Goal: Transaction & Acquisition: Purchase product/service

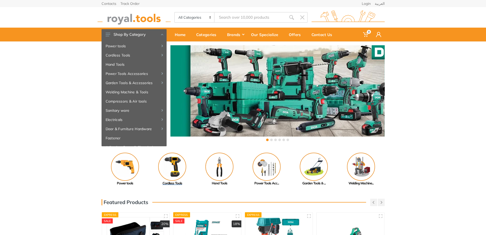
click at [178, 160] on img at bounding box center [172, 166] width 28 height 28
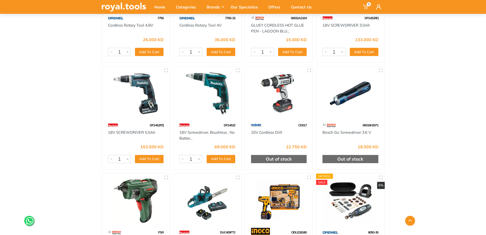
scroll to position [3652, 0]
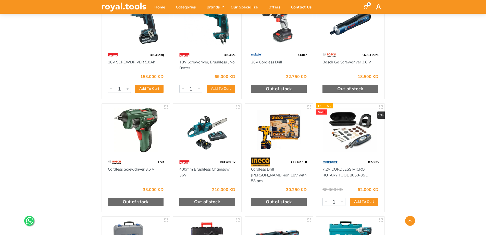
click at [288, 131] on img at bounding box center [279, 130] width 59 height 44
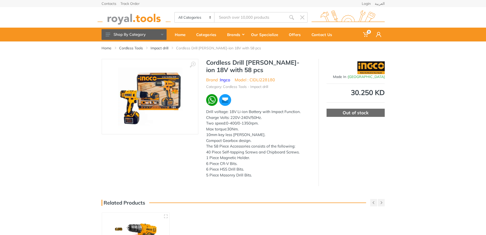
click at [157, 97] on img at bounding box center [150, 96] width 64 height 64
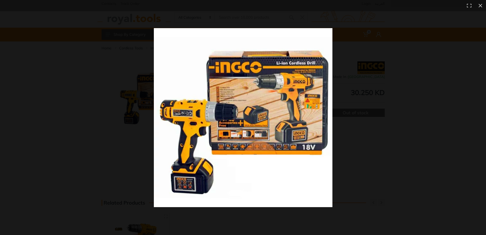
click at [263, 159] on img at bounding box center [243, 117] width 179 height 179
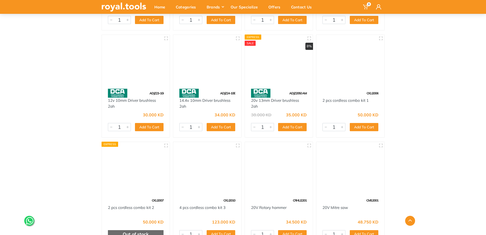
scroll to position [8244, 0]
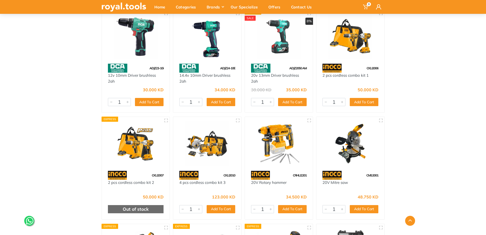
click at [201, 148] on img at bounding box center [207, 143] width 59 height 44
